Goal: Navigation & Orientation: Find specific page/section

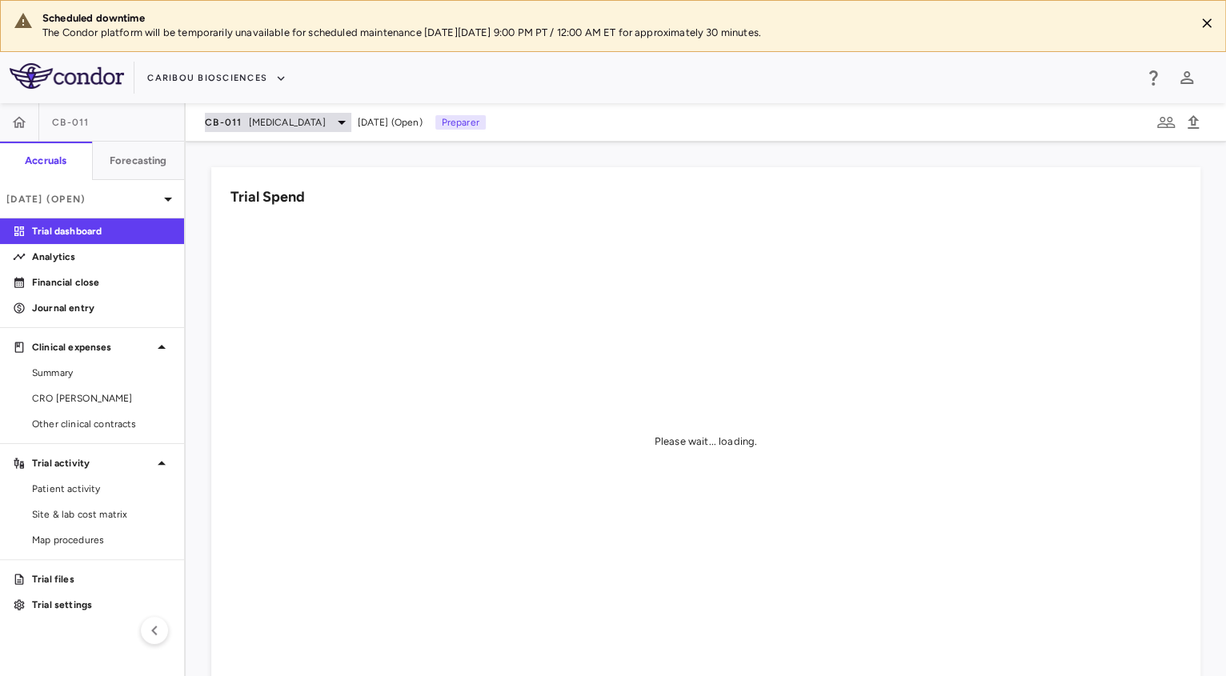
click at [306, 123] on span "[MEDICAL_DATA]" at bounding box center [287, 122] width 77 height 14
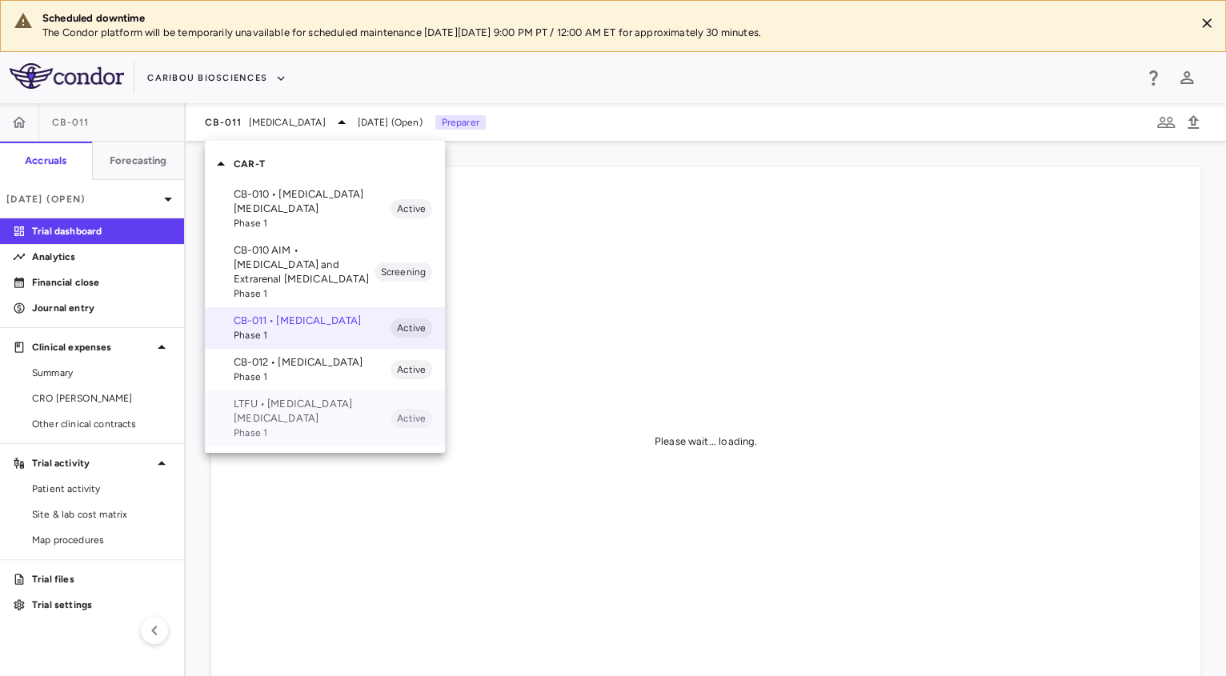
click at [298, 440] on span "Phase 1" at bounding box center [312, 433] width 157 height 14
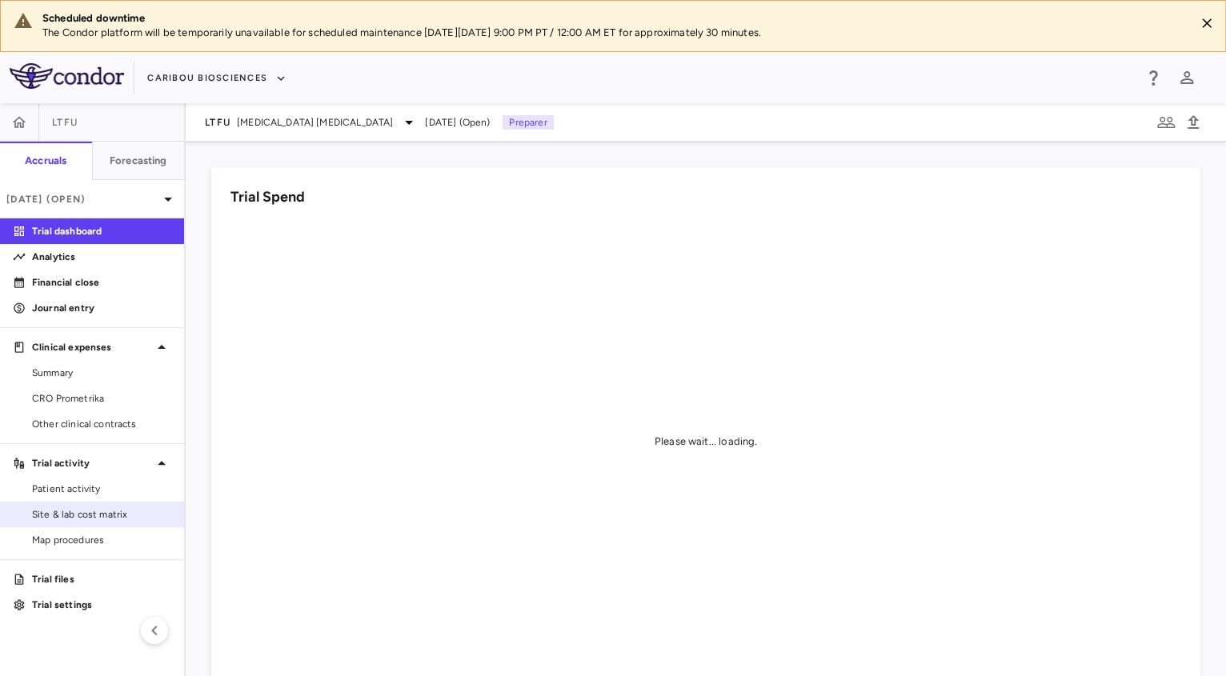
click at [91, 523] on link "Site & lab cost matrix" at bounding box center [92, 515] width 184 height 24
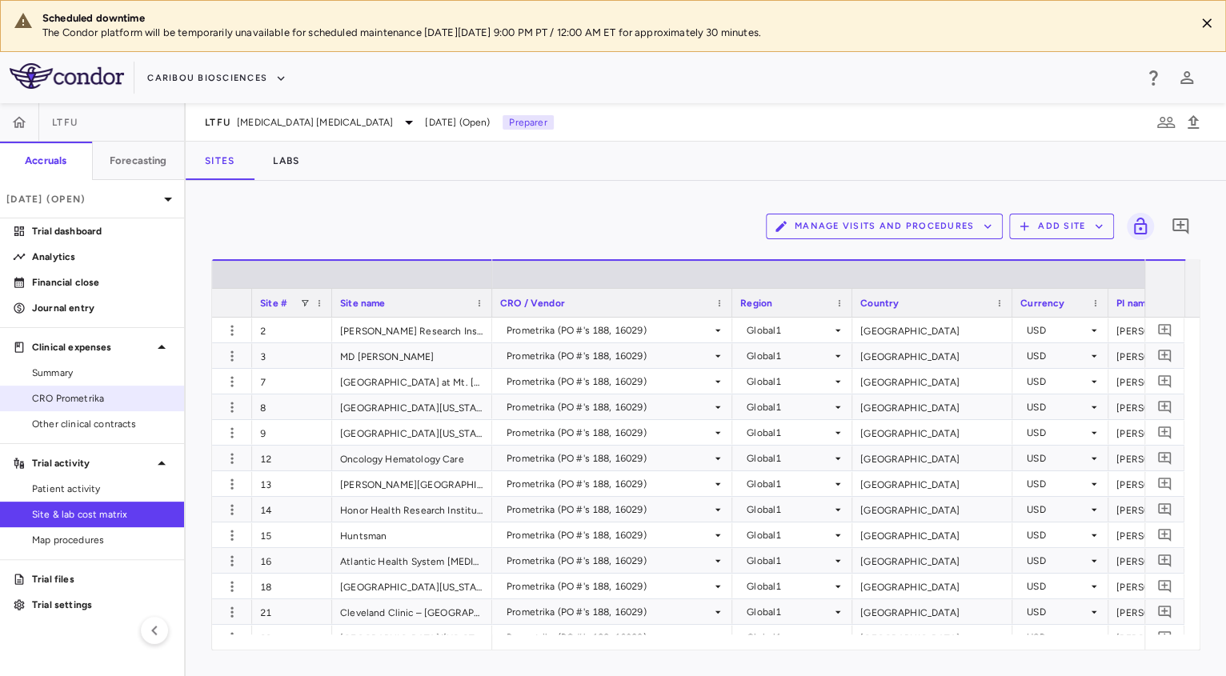
click at [88, 391] on span "CRO Prometrika" at bounding box center [101, 398] width 139 height 14
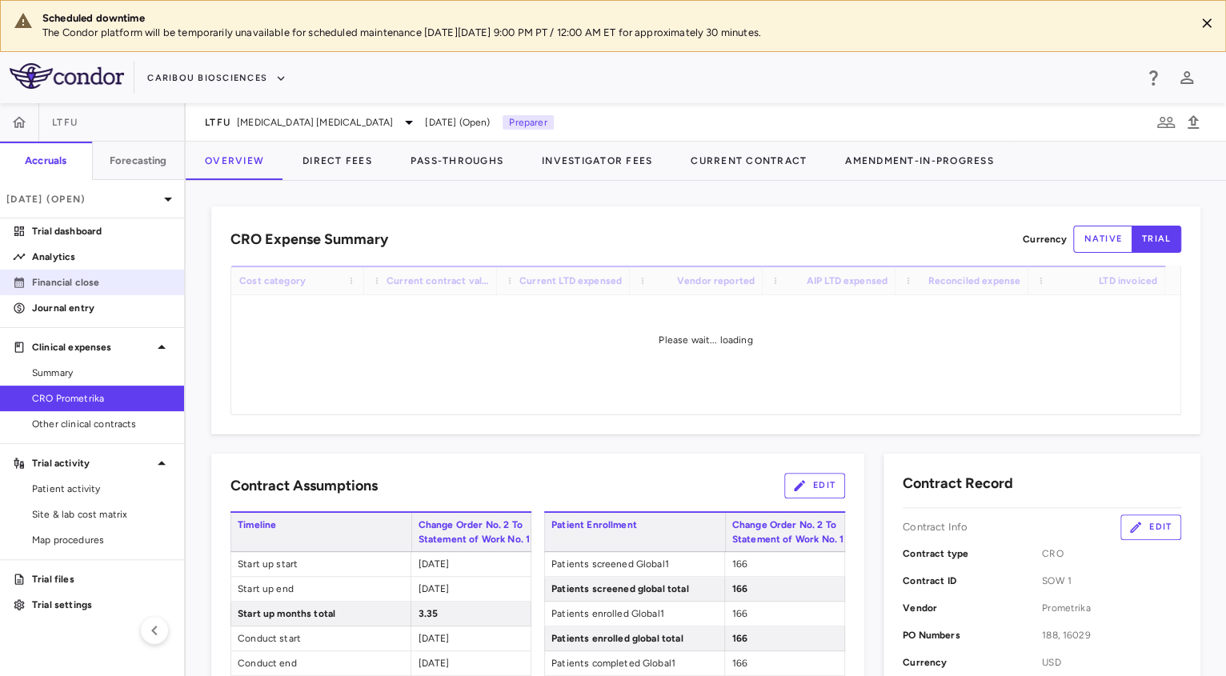
click at [50, 289] on link "Financial close" at bounding box center [92, 282] width 184 height 24
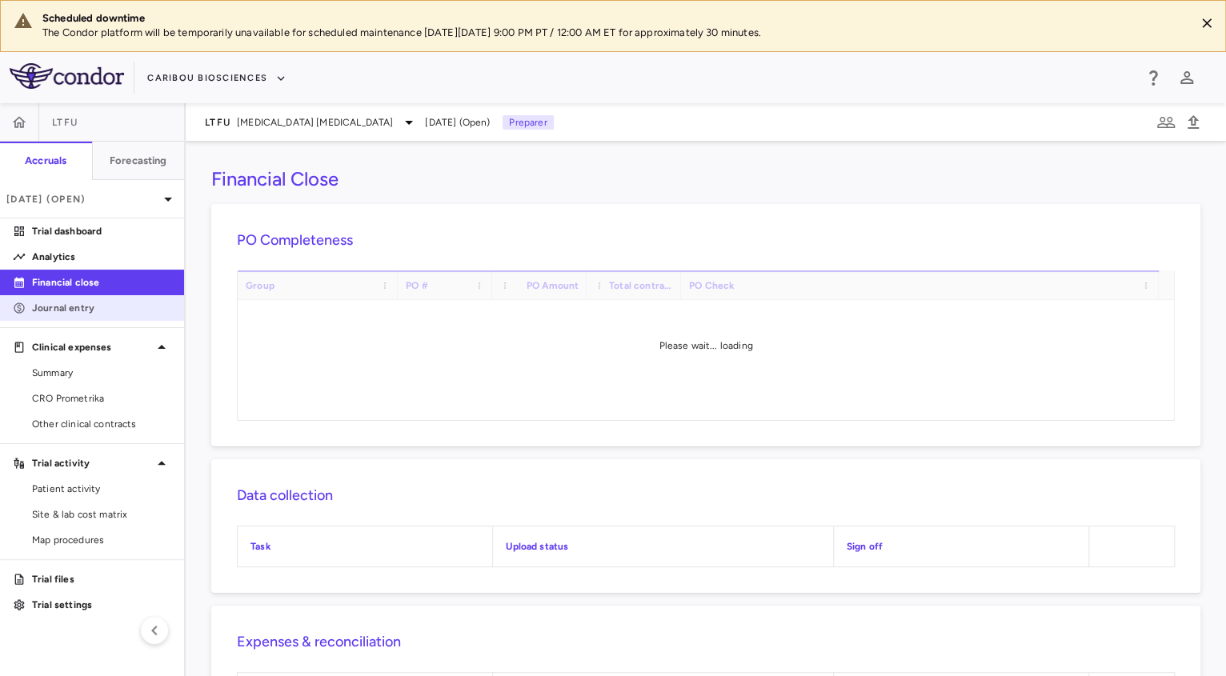
click at [52, 301] on p "Journal entry" at bounding box center [101, 308] width 139 height 14
